Goal: Contribute content: Contribute content

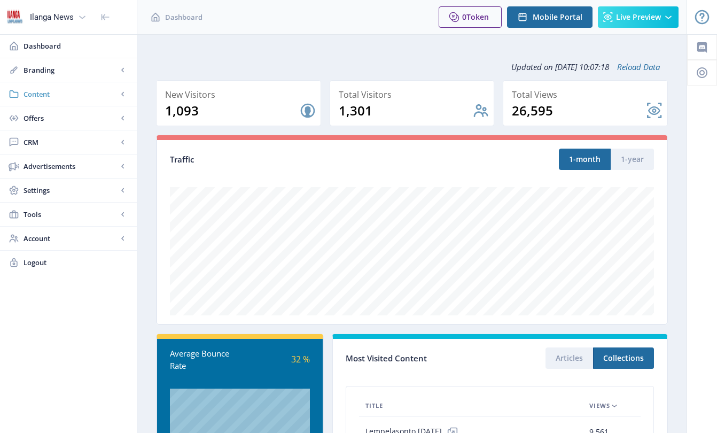
click at [45, 94] on span "Content" at bounding box center [71, 94] width 94 height 11
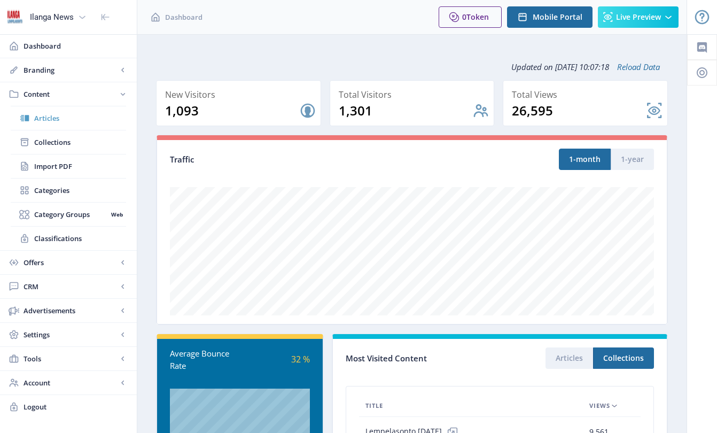
click at [53, 121] on span "Articles" at bounding box center [80, 118] width 92 height 11
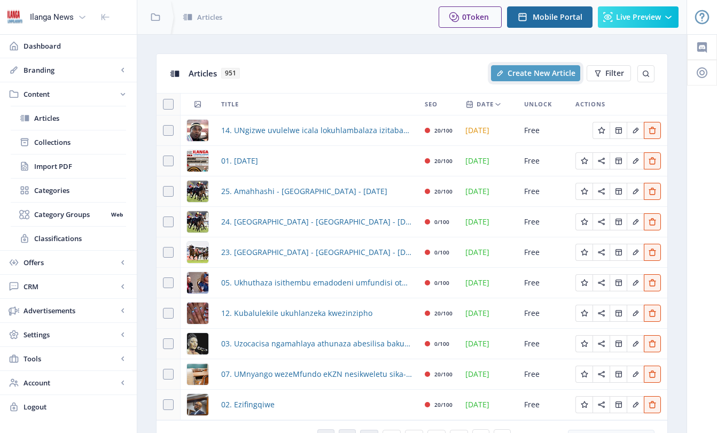
click at [538, 76] on span "Create New Article" at bounding box center [541, 73] width 68 height 9
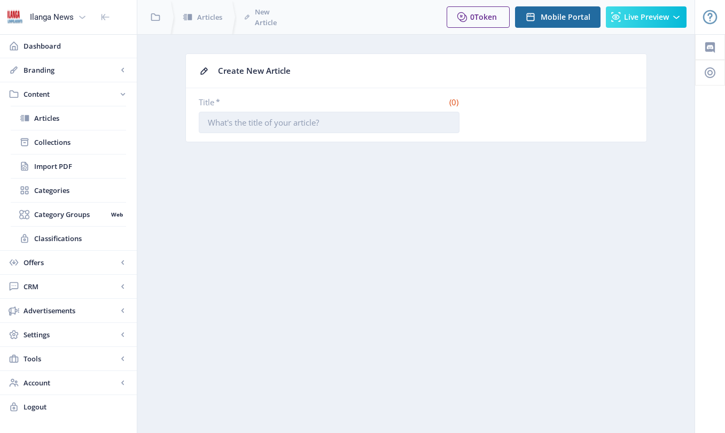
click at [311, 121] on input "Title *" at bounding box center [329, 122] width 261 height 21
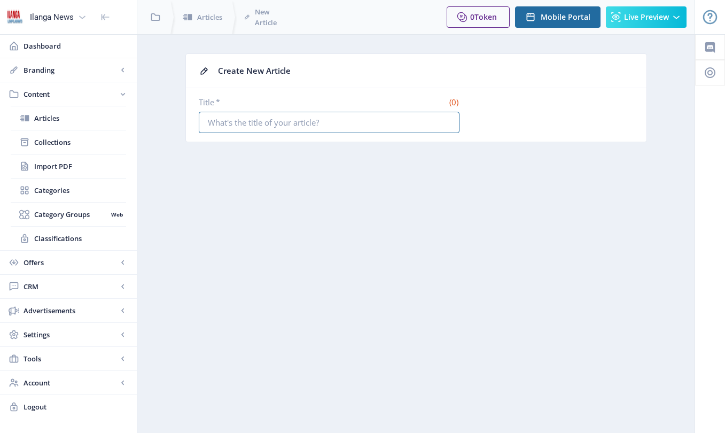
type input "11. Hhola Mntwana!"
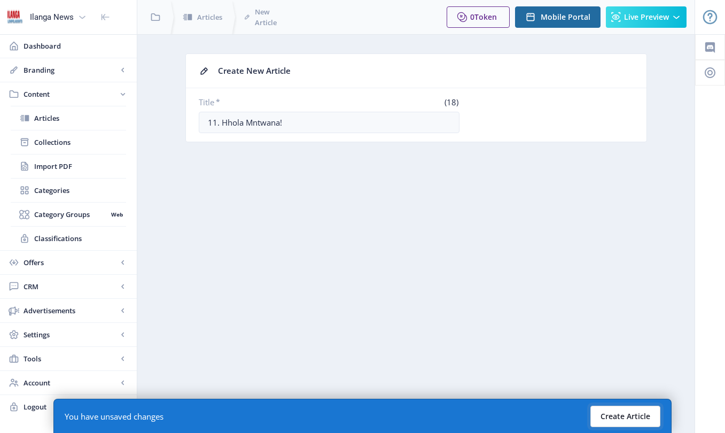
click at [628, 416] on button "Create Article" at bounding box center [625, 415] width 70 height 21
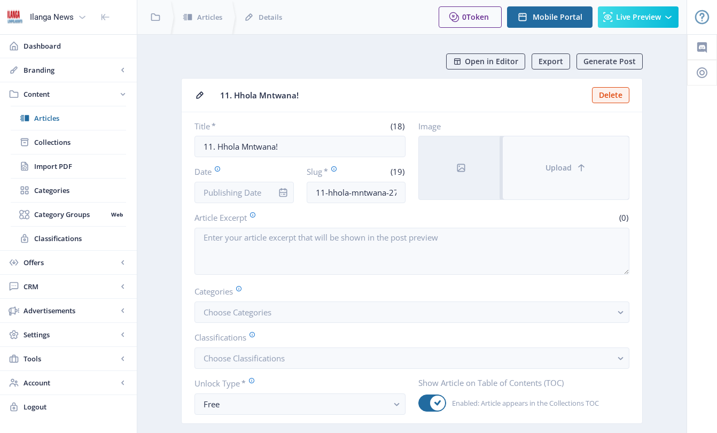
click at [554, 164] on span "Upload" at bounding box center [558, 167] width 26 height 9
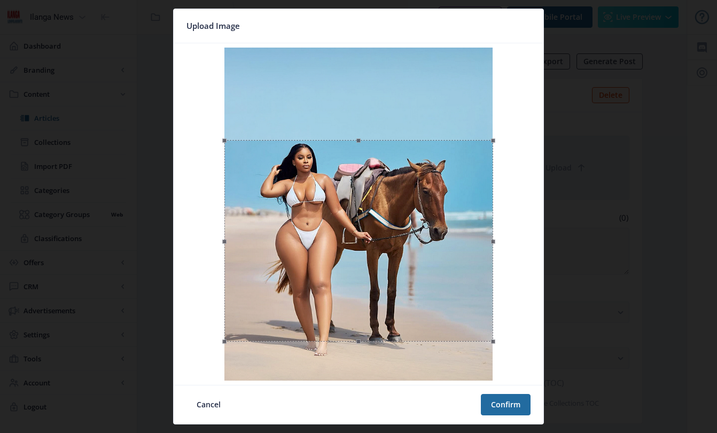
drag, startPoint x: 376, startPoint y: 176, endPoint x: 376, endPoint y: 269, distance: 92.4
click at [376, 269] on div at bounding box center [358, 240] width 269 height 201
click at [514, 407] on button "Confirm" at bounding box center [506, 404] width 50 height 21
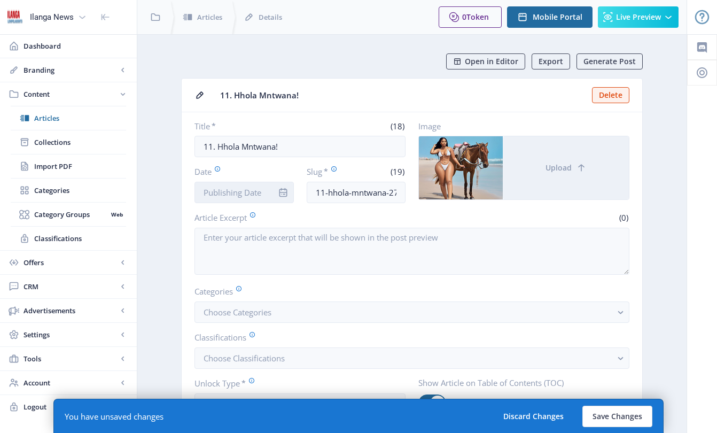
click at [256, 196] on input "Date" at bounding box center [243, 192] width 99 height 21
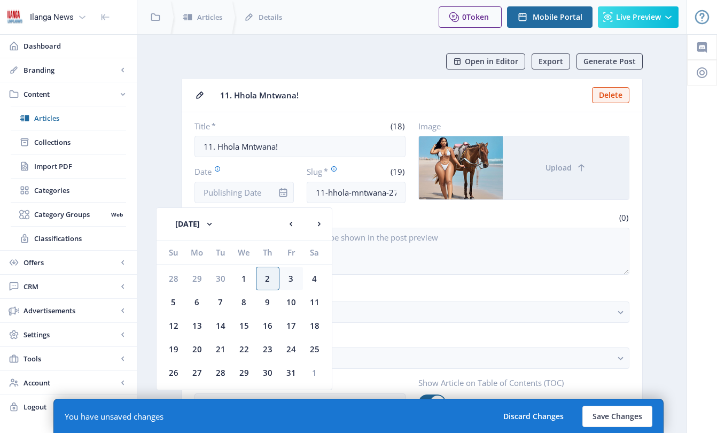
click at [293, 281] on div "3" at bounding box center [291, 279] width 24 height 24
type input "[DATE]"
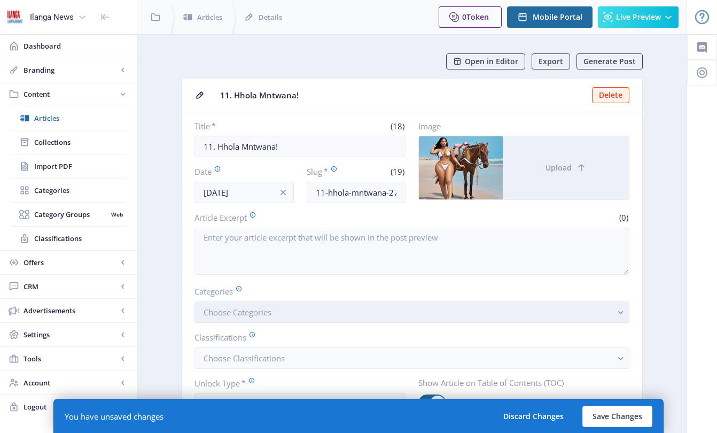
click at [269, 317] on button "Choose Categories" at bounding box center [411, 311] width 435 height 21
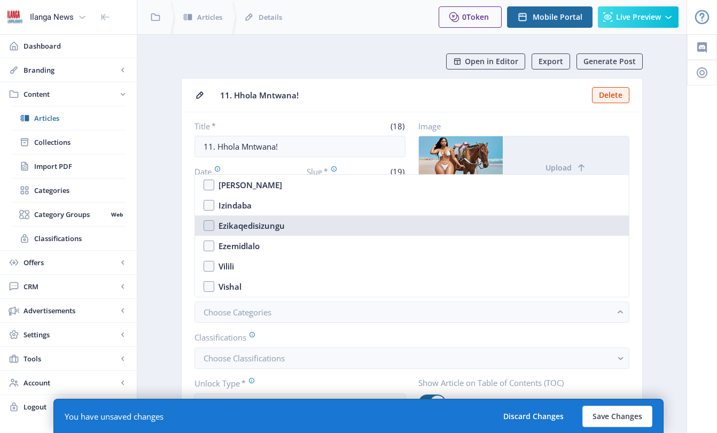
click at [209, 229] on nb-option "Ezikaqedisizungu" at bounding box center [412, 225] width 434 height 20
checkbox input "true"
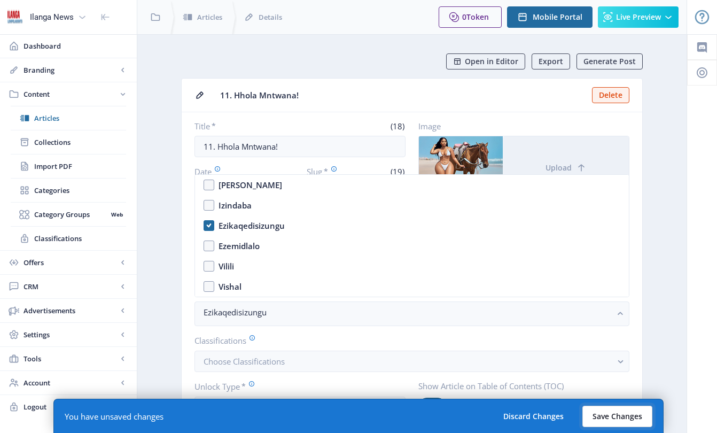
click at [613, 416] on button "Save Changes" at bounding box center [617, 415] width 70 height 21
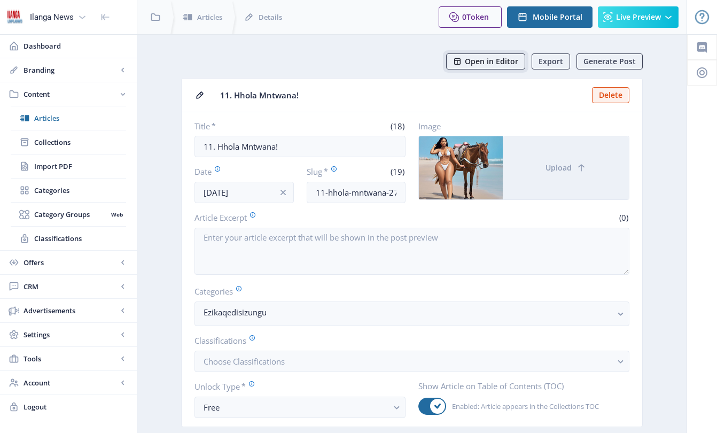
click at [494, 59] on span "Open in Editor" at bounding box center [491, 61] width 53 height 9
